Goal: Find specific page/section: Locate a particular part of the current website

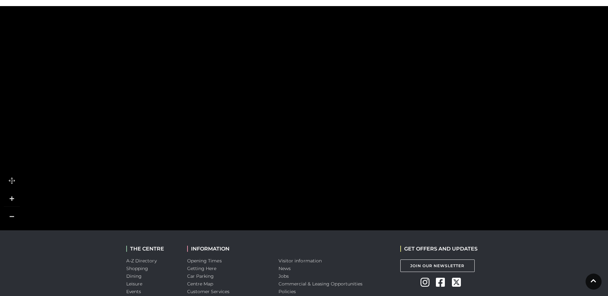
scroll to position [448, 0]
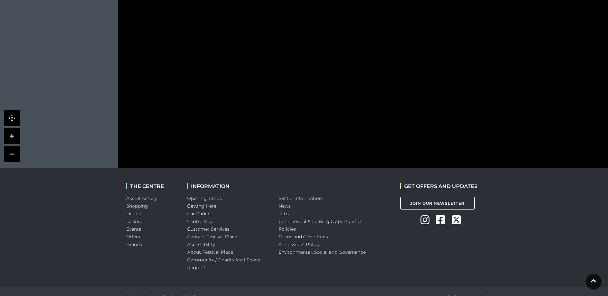
drag, startPoint x: 33, startPoint y: 144, endPoint x: 65, endPoint y: 172, distance: 42.3
click at [307, 120] on polygon at bounding box center [374, 96] width 147 height 81
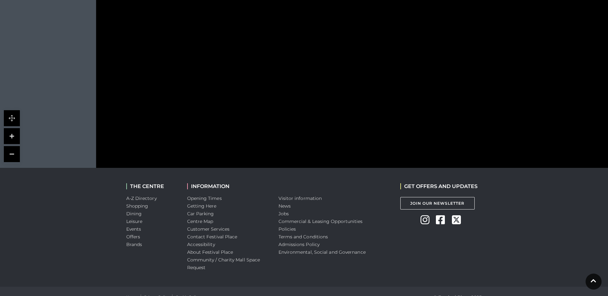
click at [16, 157] on link at bounding box center [12, 154] width 16 height 16
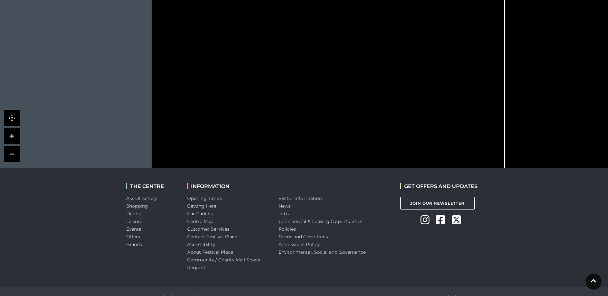
click at [16, 157] on link at bounding box center [12, 154] width 16 height 16
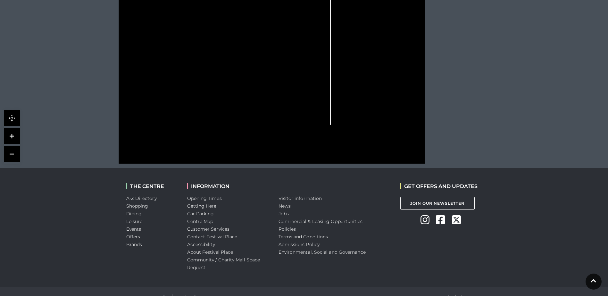
click at [16, 157] on link at bounding box center [12, 154] width 16 height 16
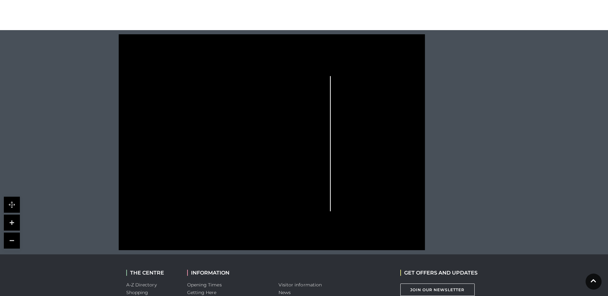
scroll to position [352, 0]
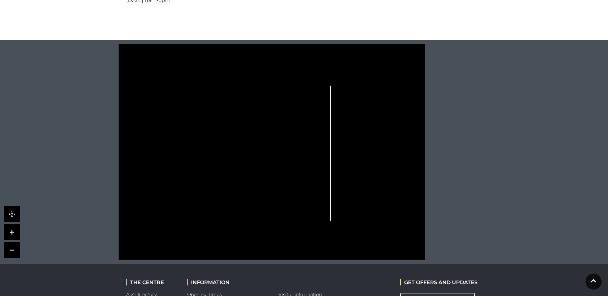
click at [17, 230] on link at bounding box center [12, 232] width 16 height 16
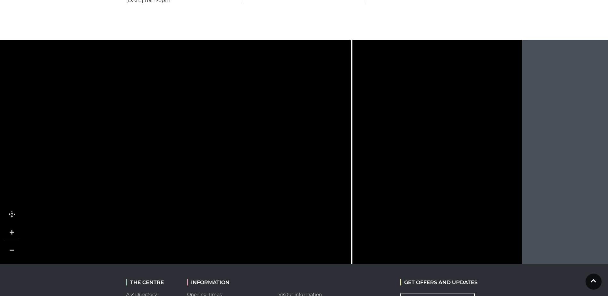
click at [9, 229] on link at bounding box center [12, 232] width 16 height 16
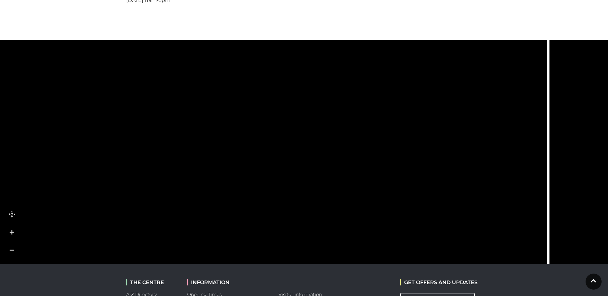
drag, startPoint x: 146, startPoint y: 151, endPoint x: 304, endPoint y: 155, distance: 158.6
click at [304, 155] on polygon at bounding box center [158, 208] width 423 height 490
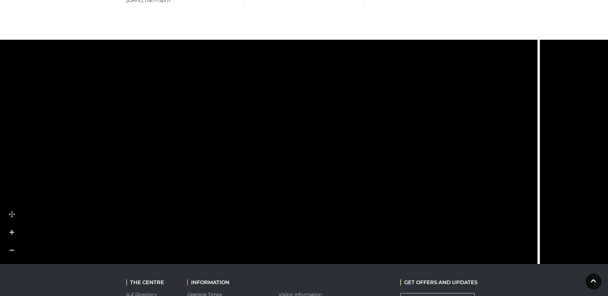
drag, startPoint x: 320, startPoint y: 200, endPoint x: 312, endPoint y: 143, distance: 56.9
click at [312, 143] on polygon at bounding box center [149, 144] width 423 height 490
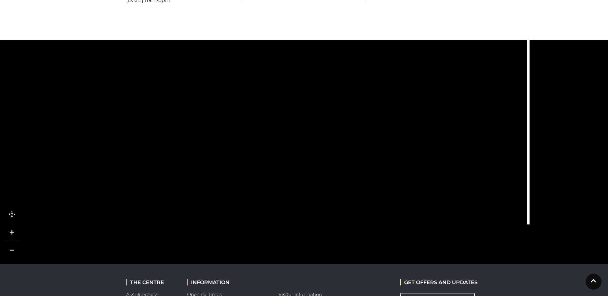
drag, startPoint x: 380, startPoint y: 198, endPoint x: 370, endPoint y: 106, distance: 92.5
click at [370, 106] on icon at bounding box center [415, 16] width 171 height 381
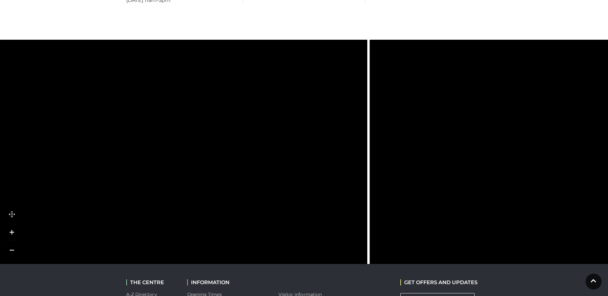
drag, startPoint x: 388, startPoint y: 97, endPoint x: 228, endPoint y: 158, distance: 171.1
click at [228, 158] on icon at bounding box center [255, 77] width 171 height 381
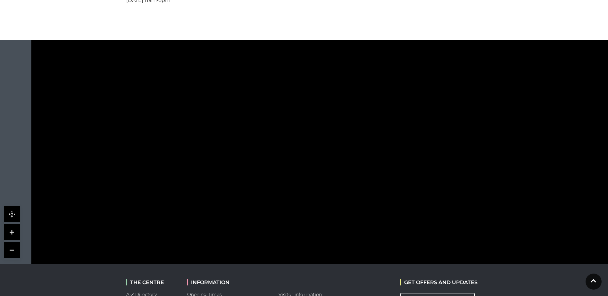
drag, startPoint x: 228, startPoint y: 158, endPoint x: 581, endPoint y: 145, distance: 353.2
click at [581, 145] on icon at bounding box center [603, 65] width 171 height 381
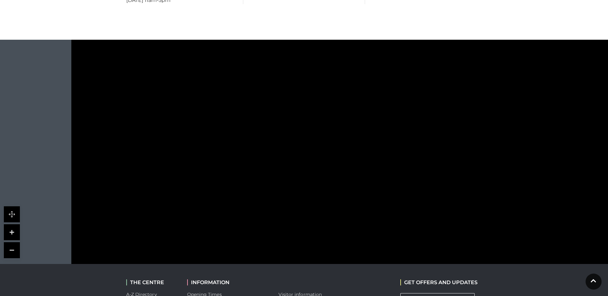
drag, startPoint x: 425, startPoint y: 203, endPoint x: 460, endPoint y: 108, distance: 101.8
click at [460, 108] on polygon at bounding box center [513, 118] width 117 height 83
drag, startPoint x: 279, startPoint y: 134, endPoint x: 279, endPoint y: 279, distance: 144.8
click at [279, 279] on body "Skip to Navigation Skip to Content Toggle navigation .st5{fill:none;stroke:#FFF…" at bounding box center [304, 26] width 608 height 756
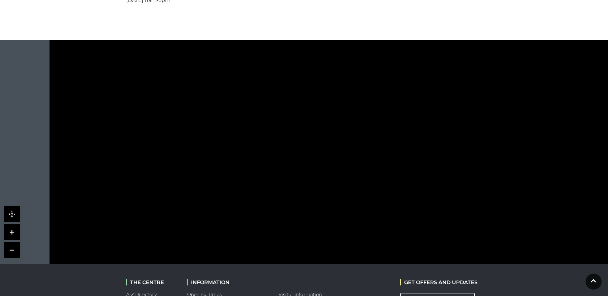
drag, startPoint x: 248, startPoint y: 143, endPoint x: 227, endPoint y: 234, distance: 92.9
click at [227, 234] on icon at bounding box center [237, 229] width 25 height 12
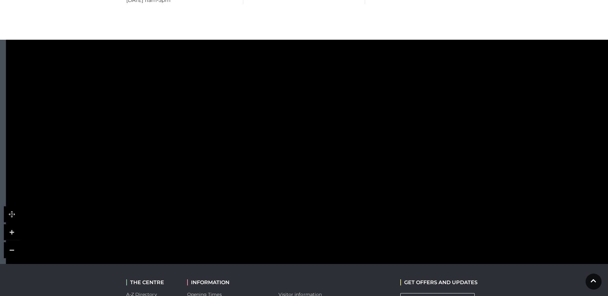
drag, startPoint x: 243, startPoint y: 172, endPoint x: 200, endPoint y: 257, distance: 95.1
click at [200, 257] on rect at bounding box center [213, 259] width 48 height 10
drag, startPoint x: 182, startPoint y: 182, endPoint x: 102, endPoint y: 149, distance: 86.3
click at [102, 149] on polygon at bounding box center [105, 173] width 103 height 57
